Goal: Participate in discussion: Engage in conversation with other users on a specific topic

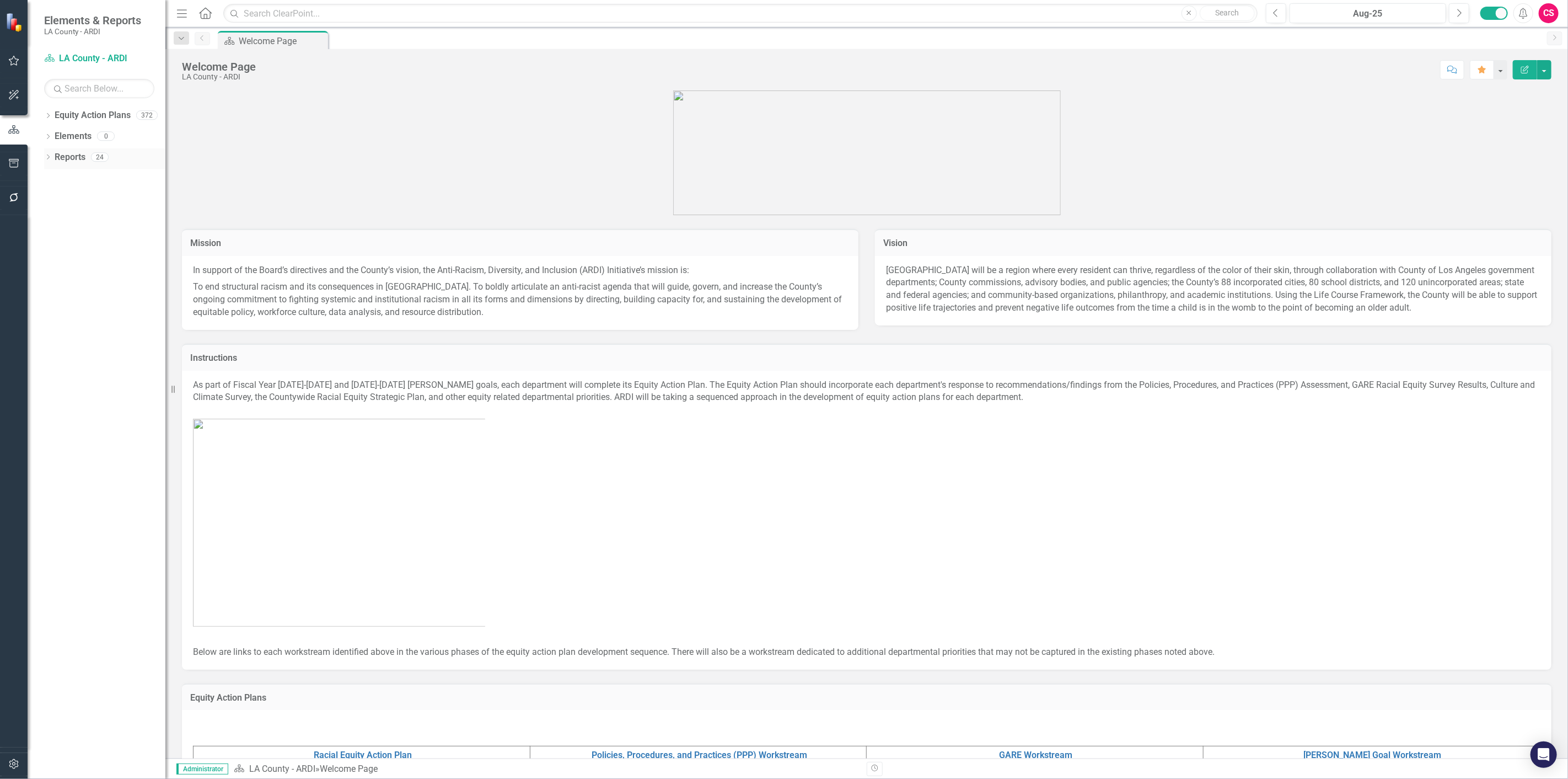
click at [71, 160] on link "Reports" at bounding box center [70, 157] width 31 height 12
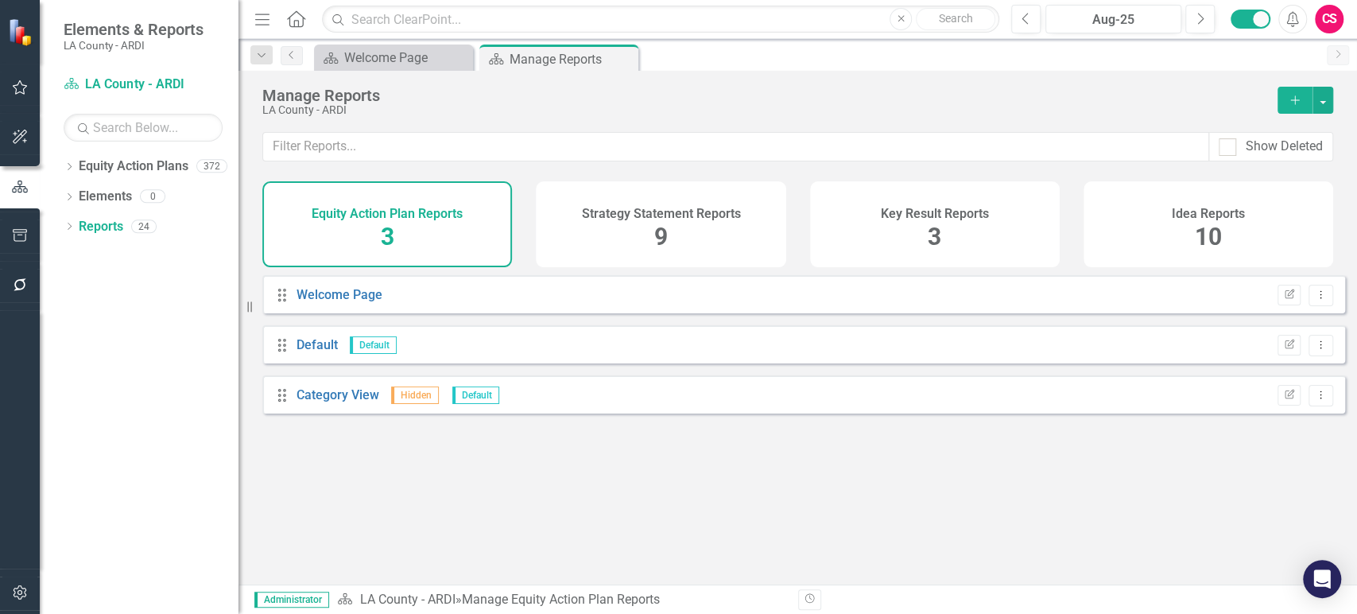
click at [1272, 226] on div "Idea Reports 10" at bounding box center [1209, 224] width 250 height 86
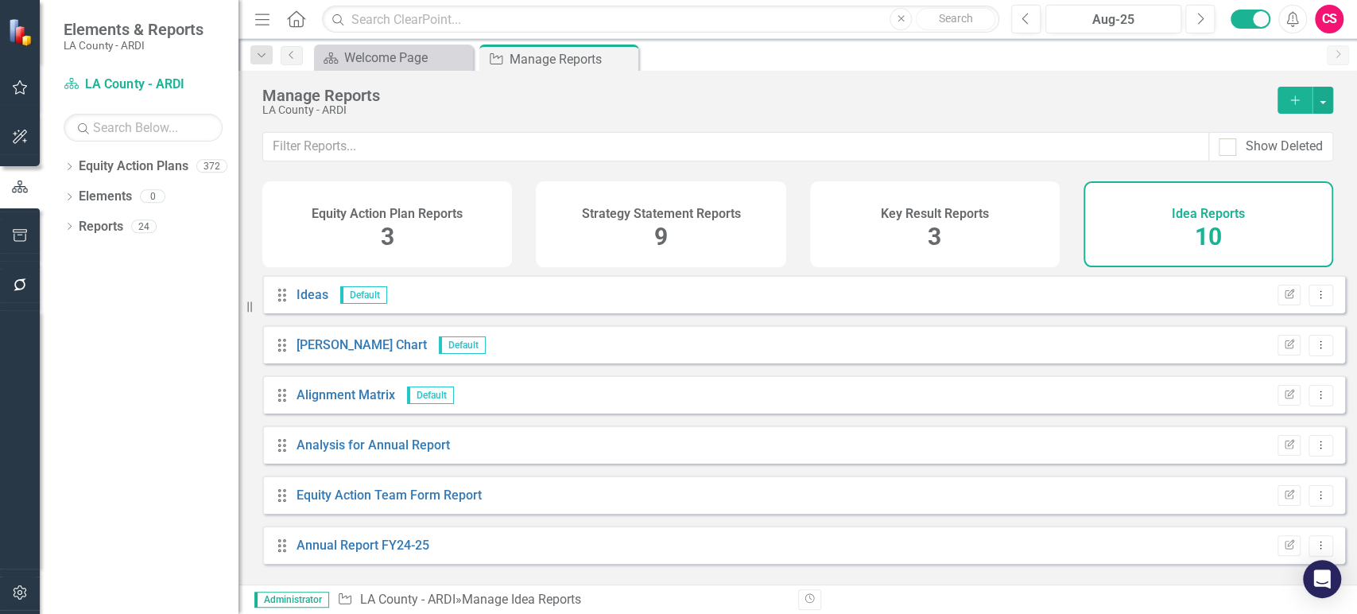
scroll to position [204, 0]
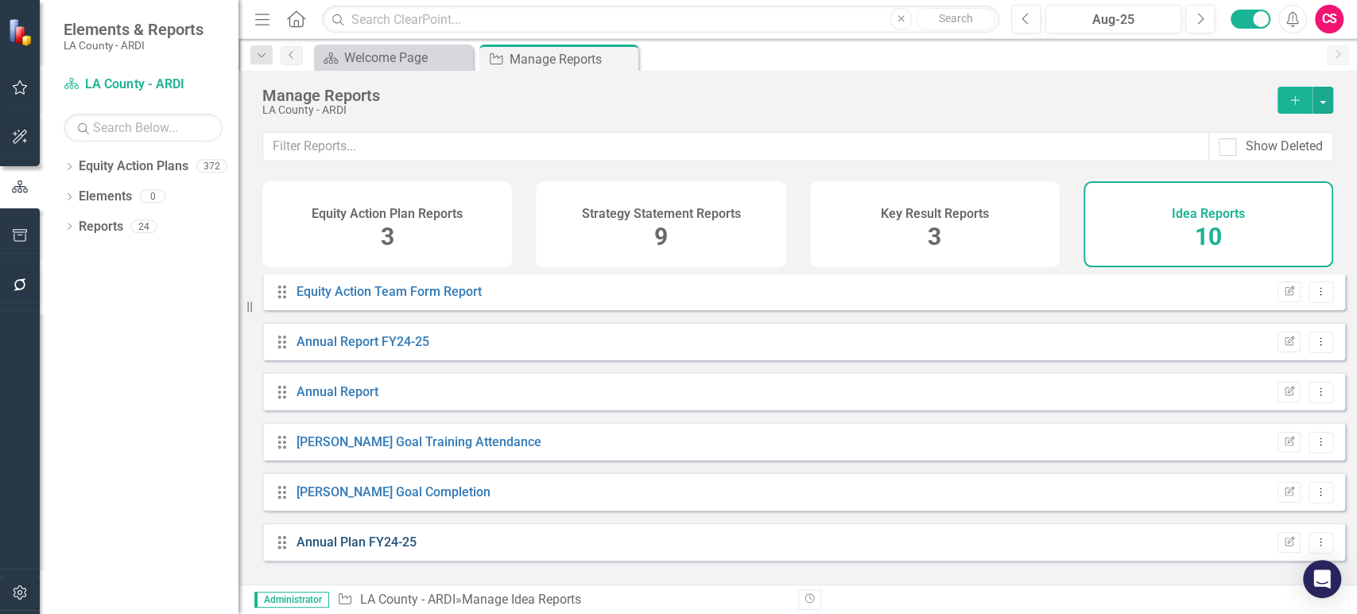
click at [365, 549] on link "Annual Plan FY24-25" at bounding box center [357, 541] width 120 height 15
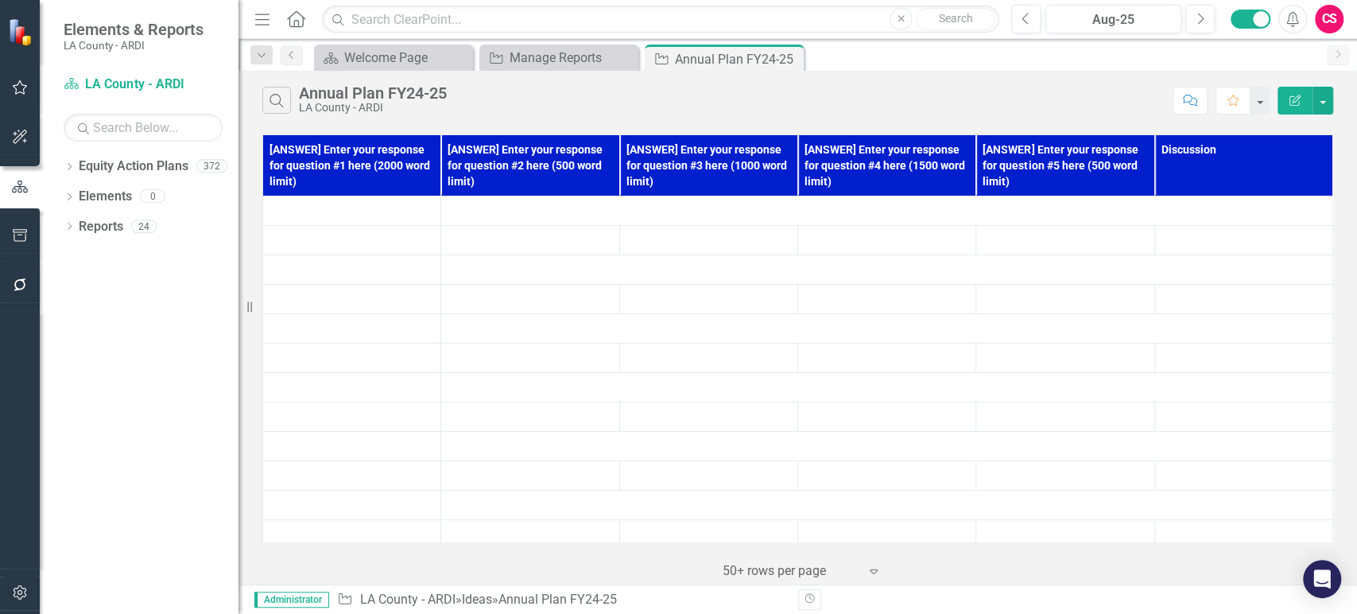
click at [1193, 99] on icon "Comment" at bounding box center [1190, 100] width 14 height 11
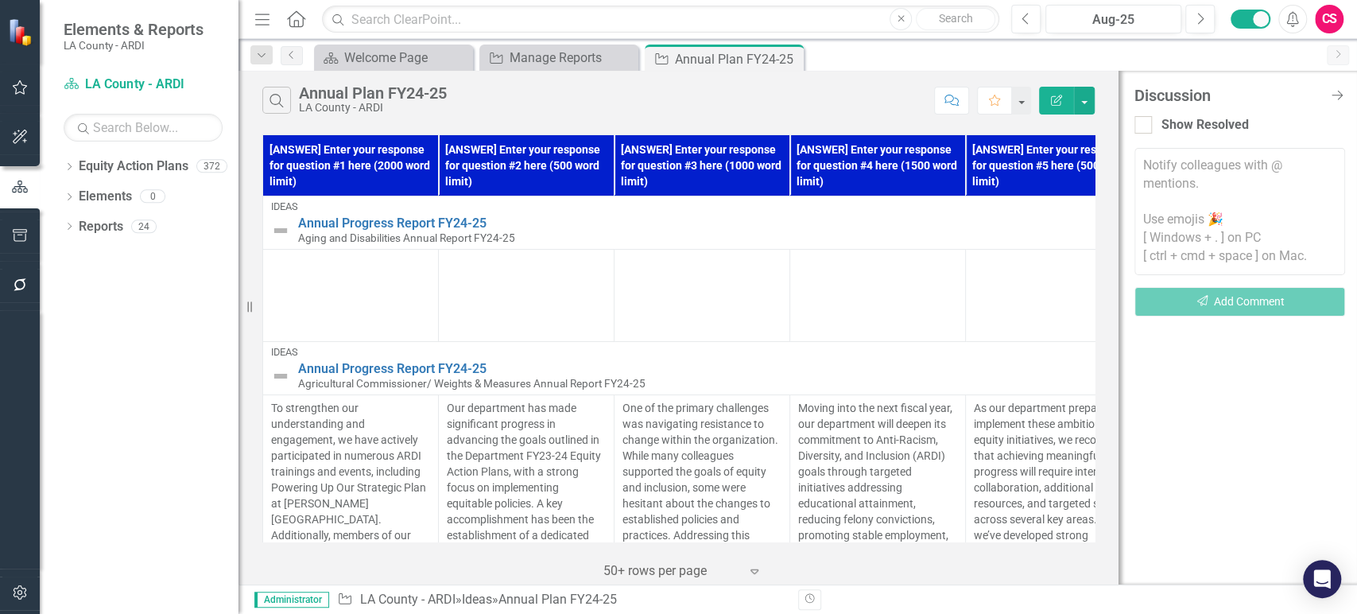
click at [1215, 199] on textarea at bounding box center [1240, 211] width 211 height 127
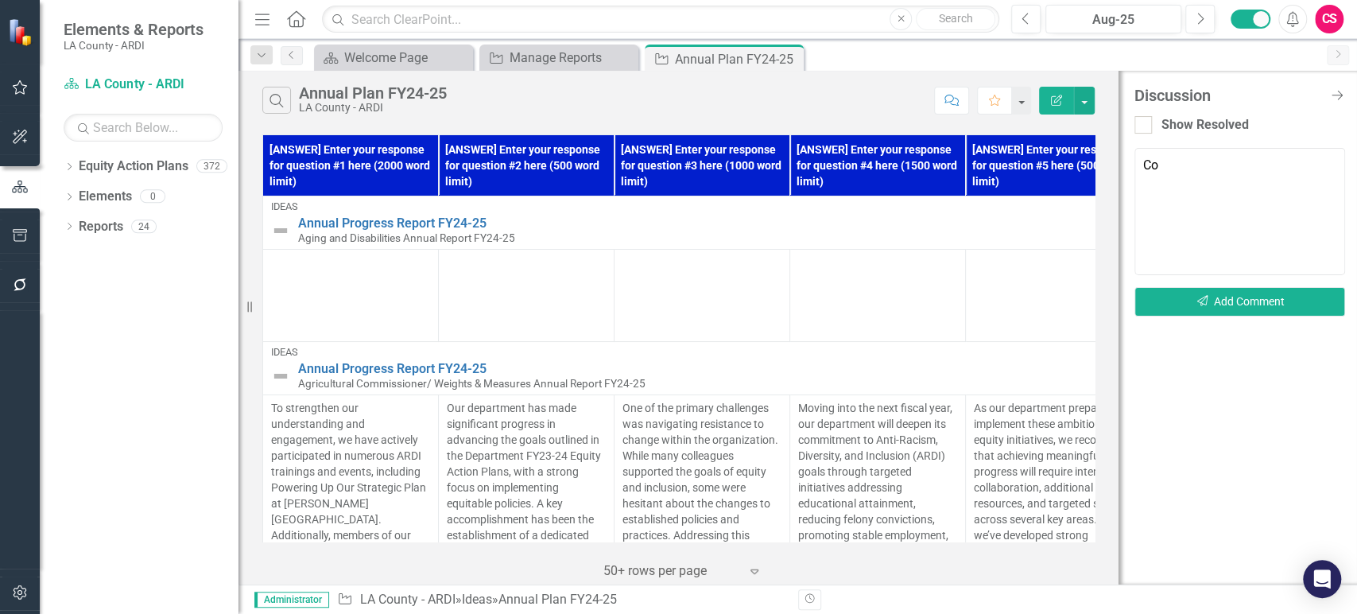
type textarea "C"
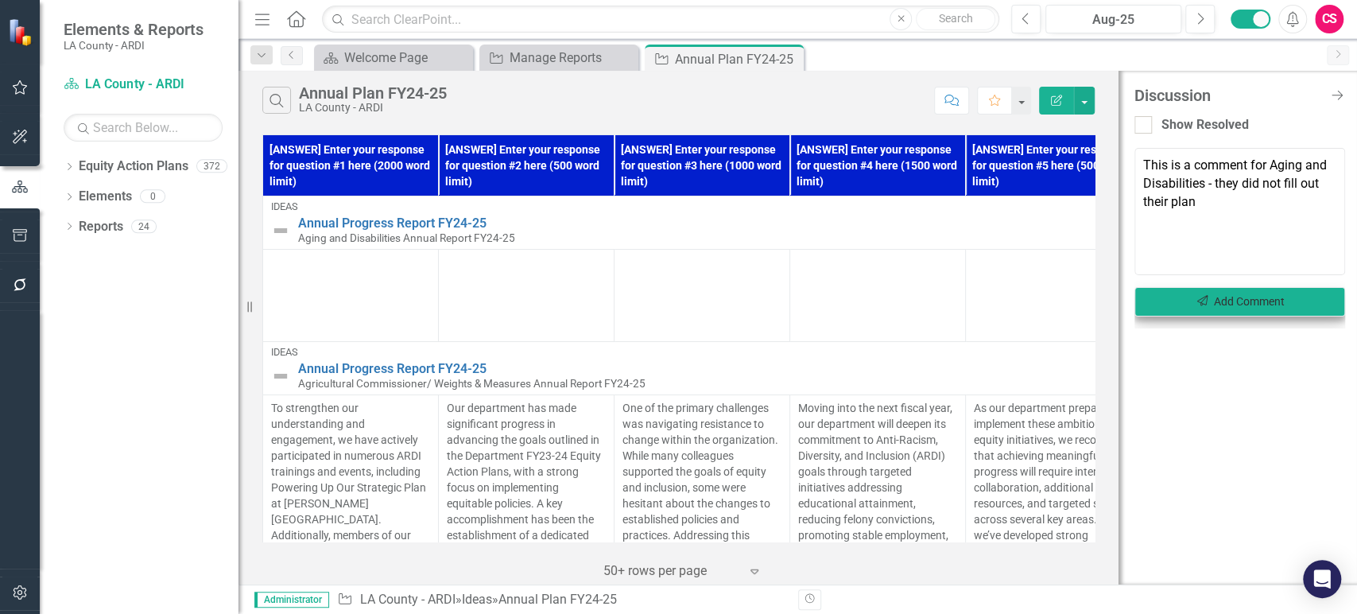
type textarea "This is a comment for Aging and Disabilities - they did not fill out their plan"
click at [1228, 301] on button "Send Add Comment" at bounding box center [1240, 301] width 211 height 29
